Goal: Information Seeking & Learning: Understand process/instructions

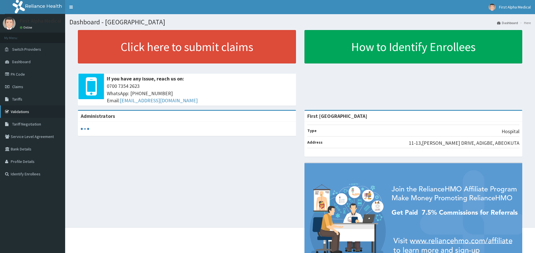
click at [25, 112] on link "Validations" at bounding box center [32, 111] width 65 height 12
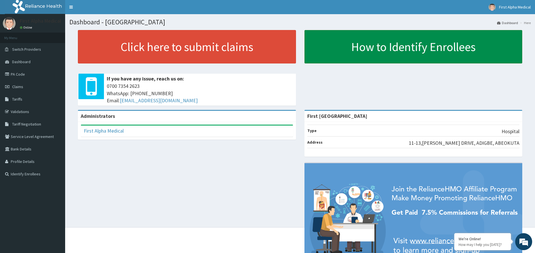
click at [334, 52] on link "How to Identify Enrollees" at bounding box center [413, 46] width 218 height 33
